Goal: Transaction & Acquisition: Purchase product/service

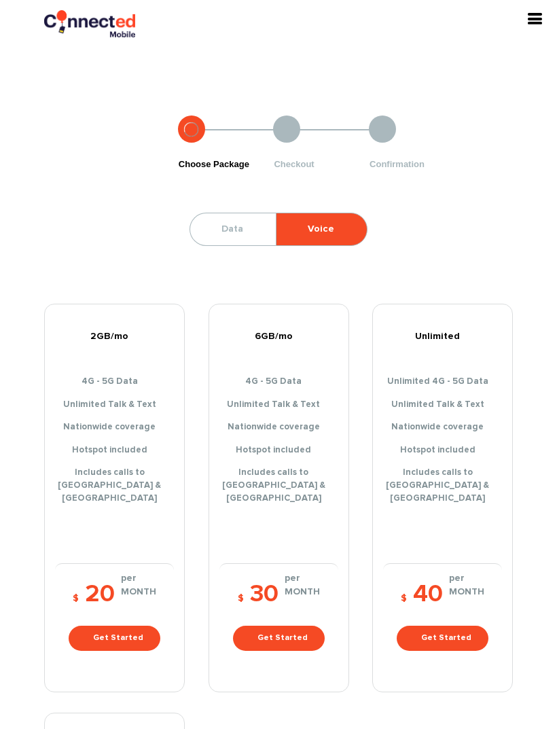
click at [237, 229] on link "Data" at bounding box center [232, 229] width 84 height 32
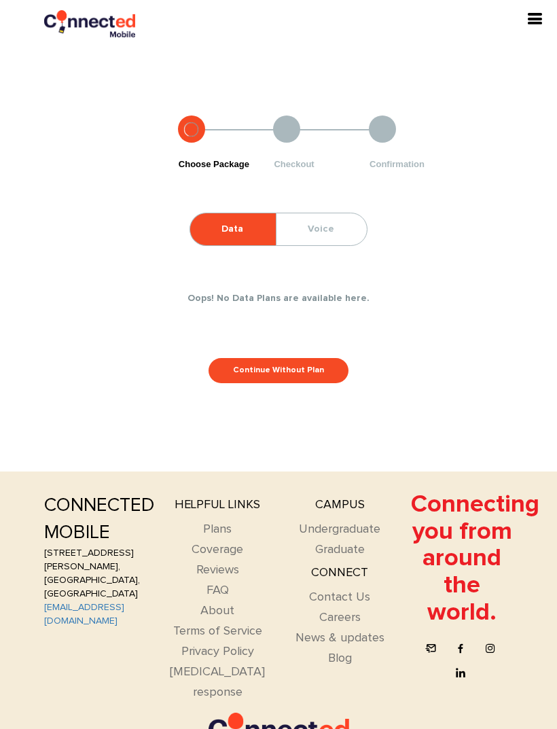
click at [302, 370] on link "Continue Without Plan" at bounding box center [279, 370] width 140 height 25
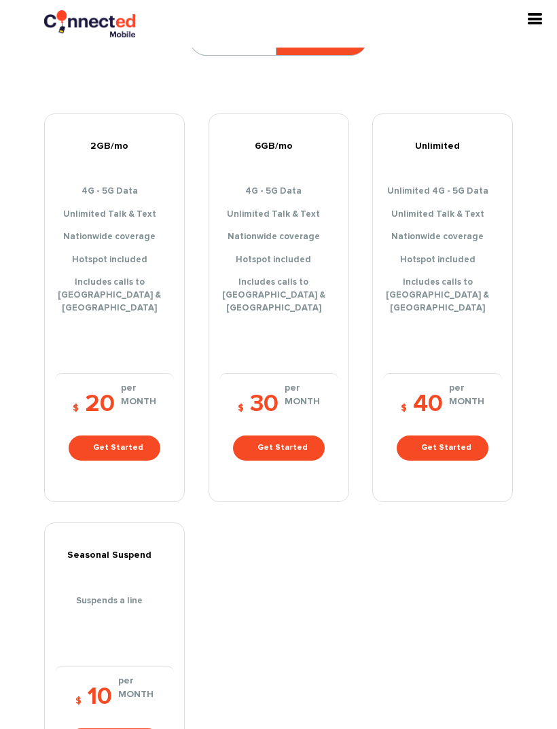
scroll to position [400, 0]
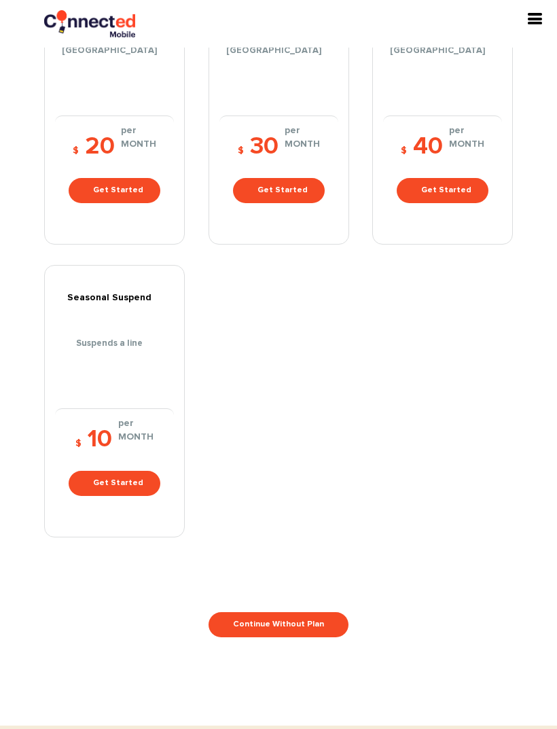
click at [460, 178] on link "Get Started" at bounding box center [443, 190] width 92 height 25
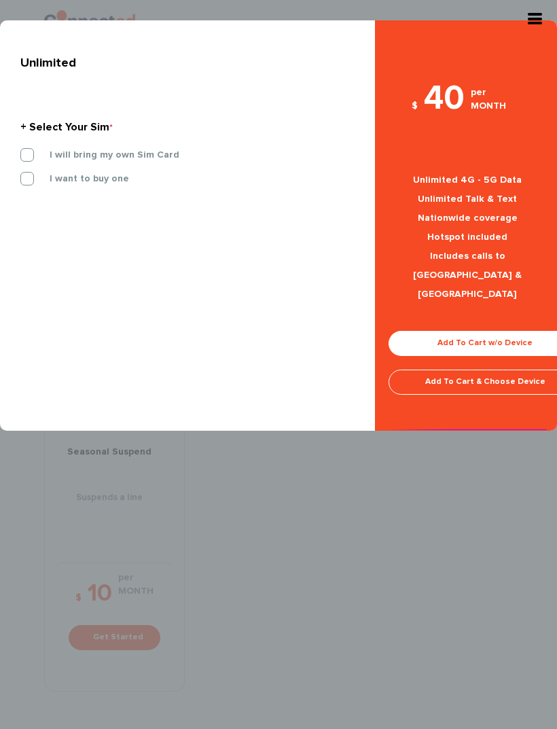
scroll to position [244, 0]
click at [426, 483] on div "× Unlimited + Select Your Sim * I will bring my own Sim Card I want to buy one" at bounding box center [278, 364] width 557 height 729
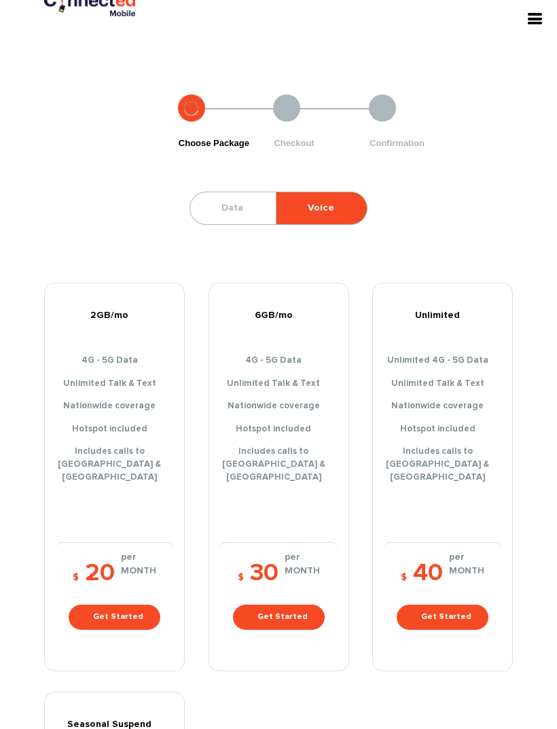
click at [521, 28] on body "Need help ? Mail us [EMAIL_ADDRESS][DOMAIN_NAME] Login Sign into your account F…" at bounding box center [278, 739] width 557 height 1518
click at [528, 26] on icon "button" at bounding box center [535, 19] width 16 height 16
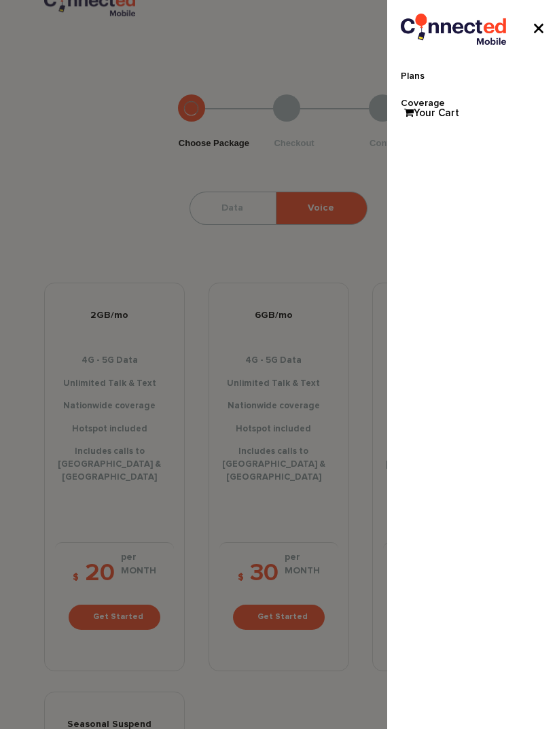
click at [442, 114] on link "Your Cart" at bounding box center [432, 113] width 68 height 20
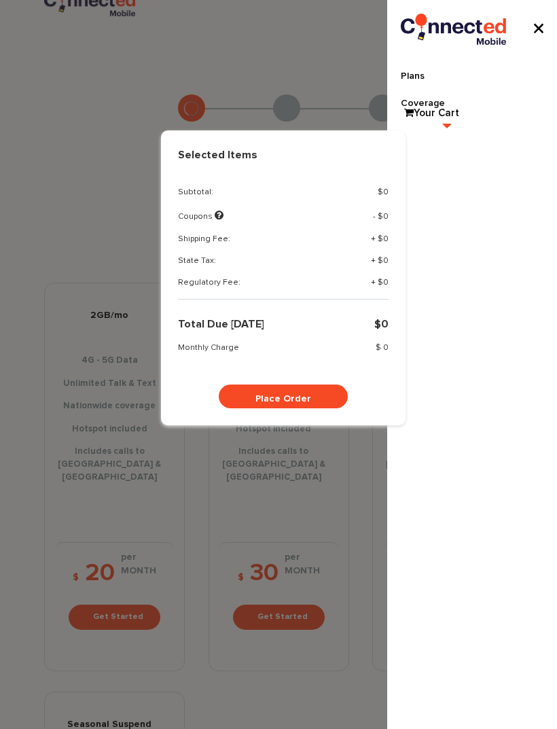
click at [542, 30] on icon "button" at bounding box center [539, 28] width 16 height 16
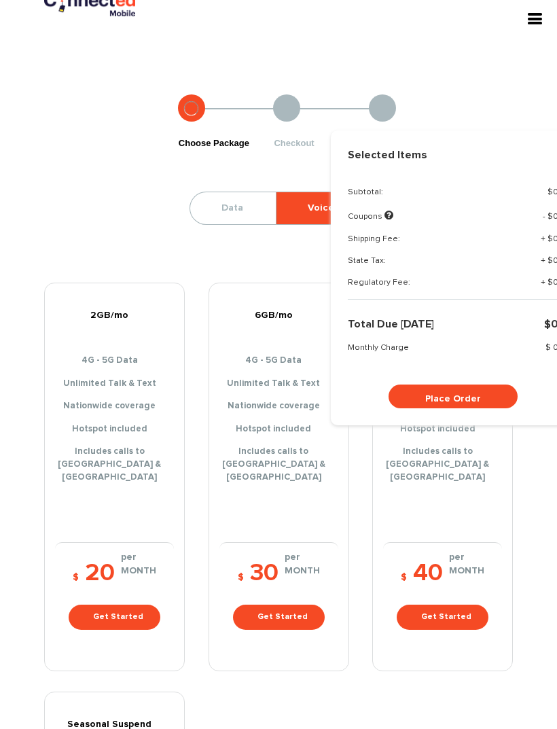
click at [534, 13] on icon "button" at bounding box center [535, 19] width 16 height 16
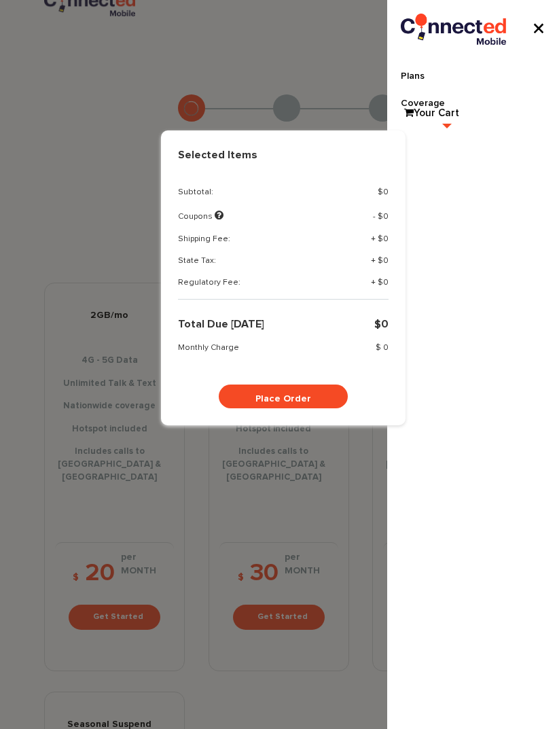
click at [536, 29] on icon "button" at bounding box center [539, 28] width 16 height 16
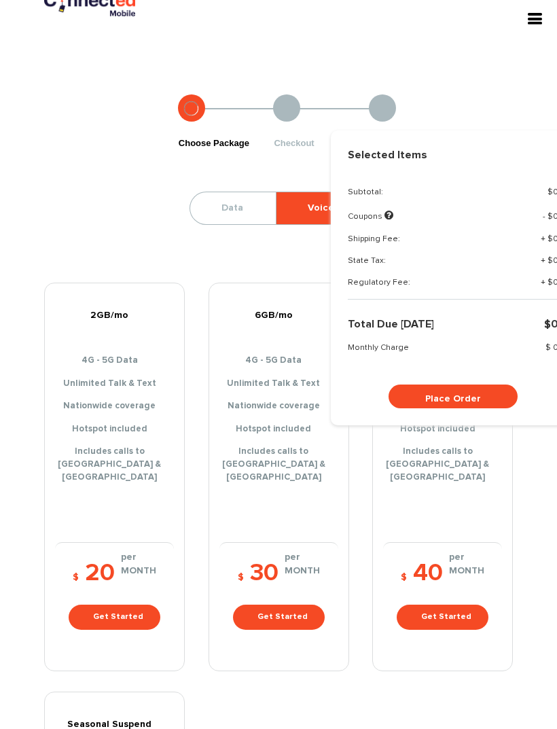
scroll to position [0, 0]
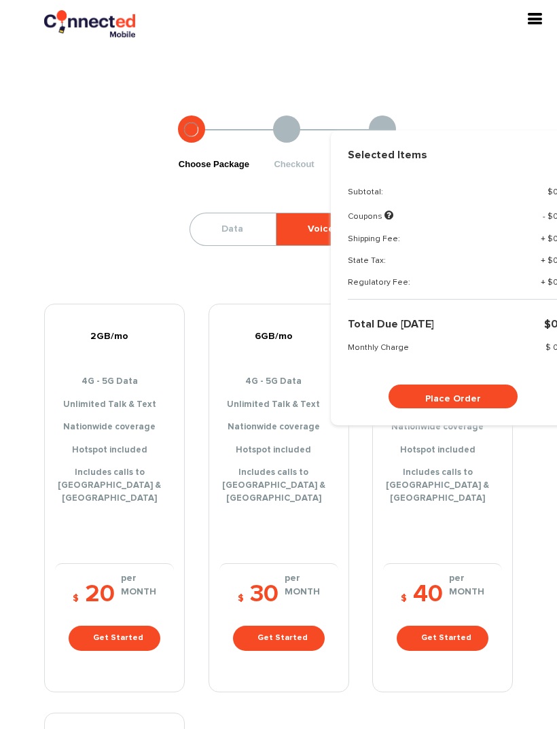
click at [414, 3] on header "Plans Coverage Login Sign into your account Forgot? SIGN IN Your Cart Selected …" at bounding box center [278, 24] width 557 height 48
